Goal: Information Seeking & Learning: Learn about a topic

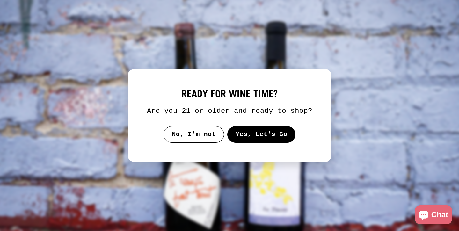
click at [266, 149] on div at bounding box center [230, 115] width 204 height 93
click at [267, 142] on button "Yes, Let's Go" at bounding box center [261, 134] width 68 height 17
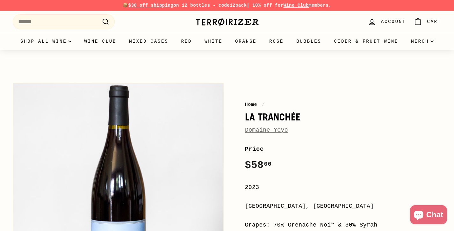
scroll to position [124, 0]
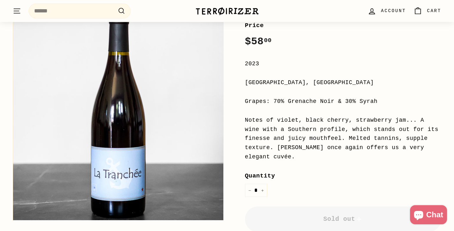
drag, startPoint x: 269, startPoint y: 53, endPoint x: 314, endPoint y: 154, distance: 110.6
click at [314, 154] on div "Price Regular price $58 00 $58.00 / 2023 [GEOGRAPHIC_DATA], [GEOGRAPHIC_DATA] G…" at bounding box center [343, 173] width 197 height 305
click at [317, 155] on div "Notes of violet, black cherry, strawberry jam... A wine with a Southern profile…" at bounding box center [343, 139] width 197 height 46
drag, startPoint x: 321, startPoint y: 111, endPoint x: 322, endPoint y: 77, distance: 34.4
click at [322, 77] on div "Price Regular price $58 00 $58.00 / 2023 [GEOGRAPHIC_DATA], [GEOGRAPHIC_DATA] G…" at bounding box center [343, 173] width 197 height 305
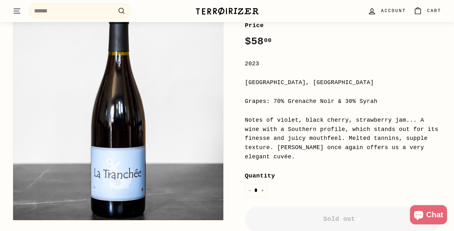
click at [322, 78] on div "[GEOGRAPHIC_DATA], [GEOGRAPHIC_DATA]" at bounding box center [343, 82] width 197 height 9
drag, startPoint x: 322, startPoint y: 77, endPoint x: 326, endPoint y: 135, distance: 57.8
click at [326, 135] on div "Price Regular price $58 00 $58.00 / 2023 [GEOGRAPHIC_DATA], [GEOGRAPHIC_DATA] G…" at bounding box center [343, 173] width 197 height 305
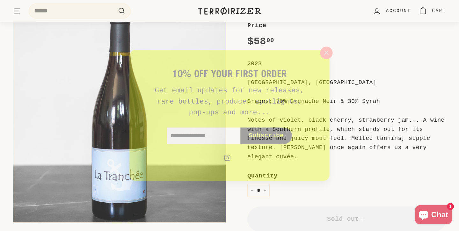
click at [326, 135] on div "10% off your first order Get email updates for new releases, rare bottles, prod…" at bounding box center [229, 115] width 204 height 134
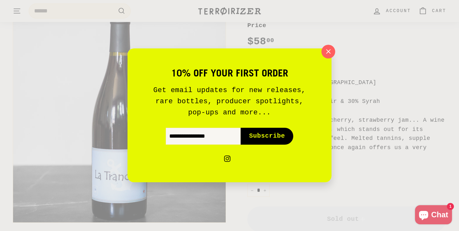
click at [332, 52] on icon "button" at bounding box center [328, 52] width 10 height 10
